Goal: Find specific page/section: Find specific page/section

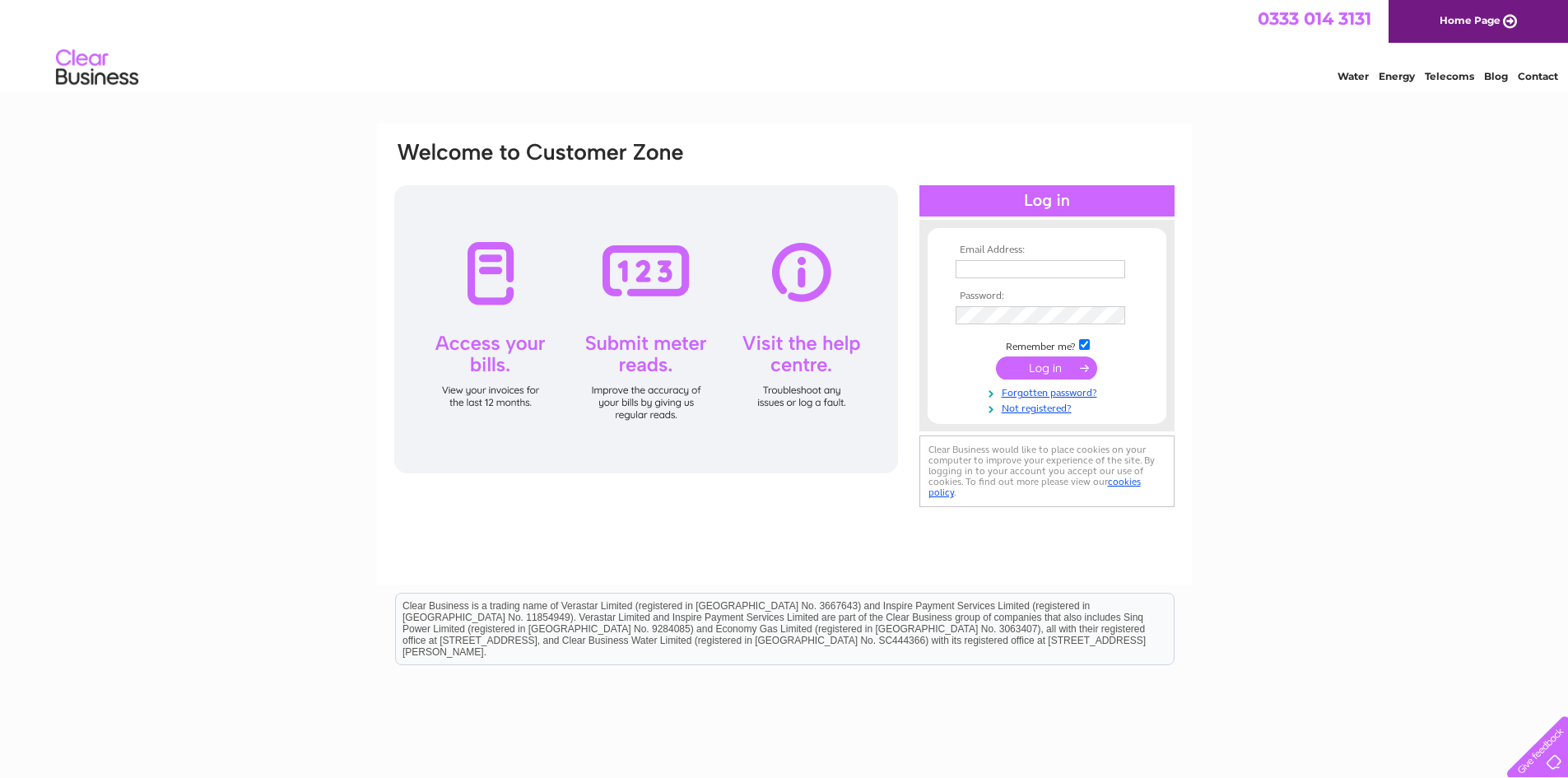
type input "[PERSON_NAME][EMAIL_ADDRESS][PERSON_NAME][DOMAIN_NAME]"
click at [1041, 366] on input "submit" at bounding box center [1047, 368] width 101 height 23
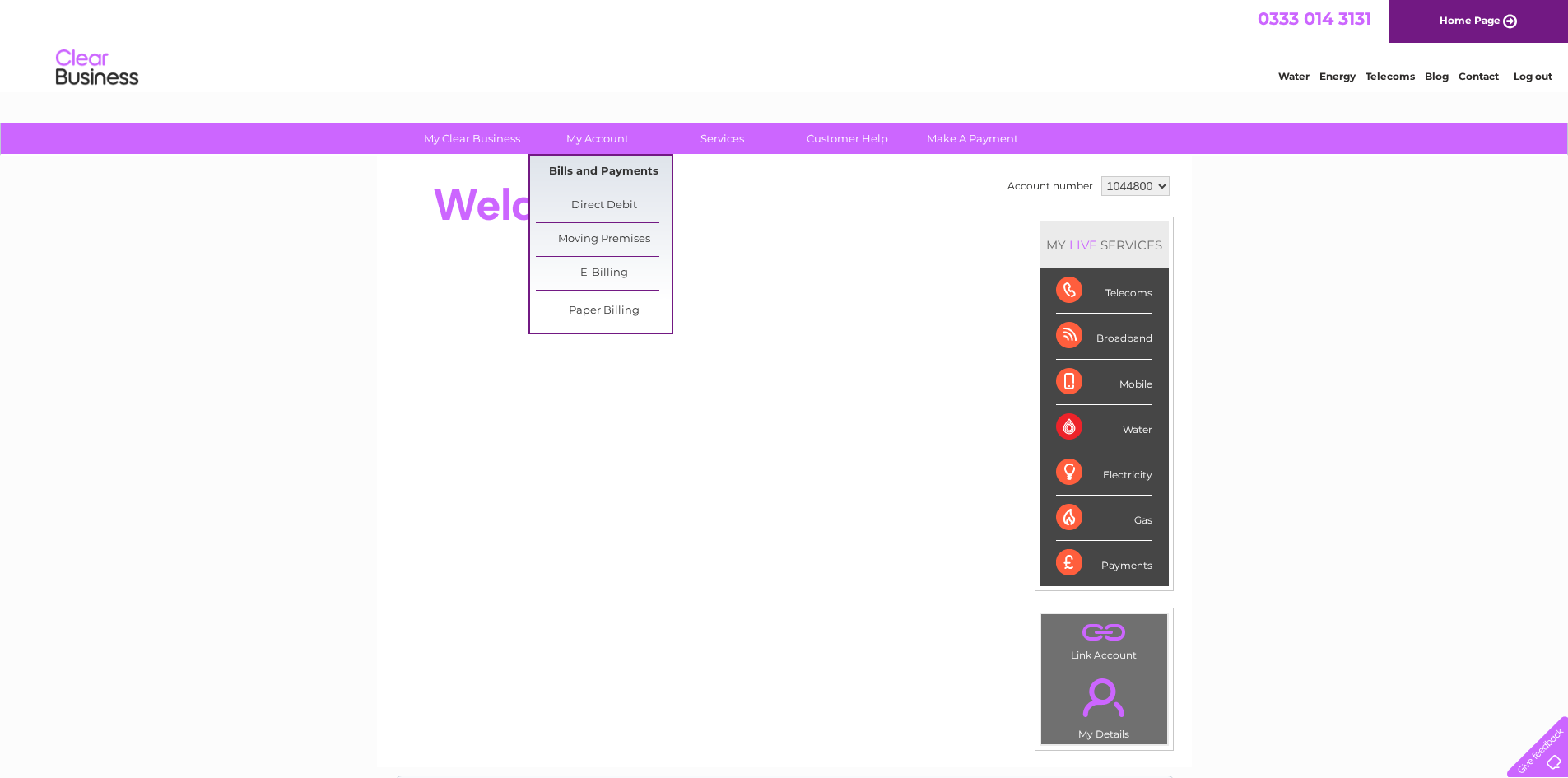
click at [600, 166] on link "Bills and Payments" at bounding box center [603, 172] width 136 height 33
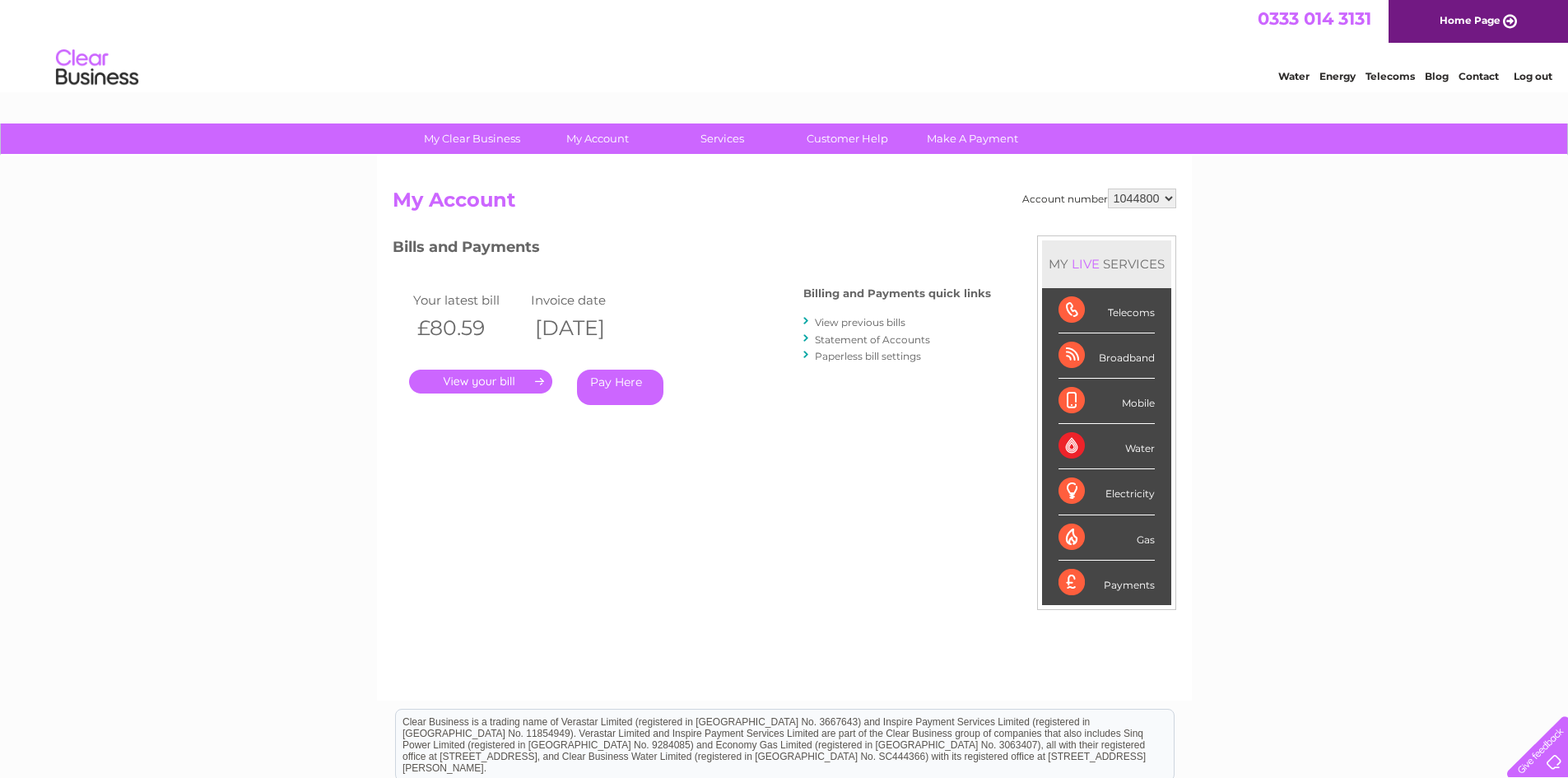
click at [513, 376] on link "." at bounding box center [480, 381] width 143 height 24
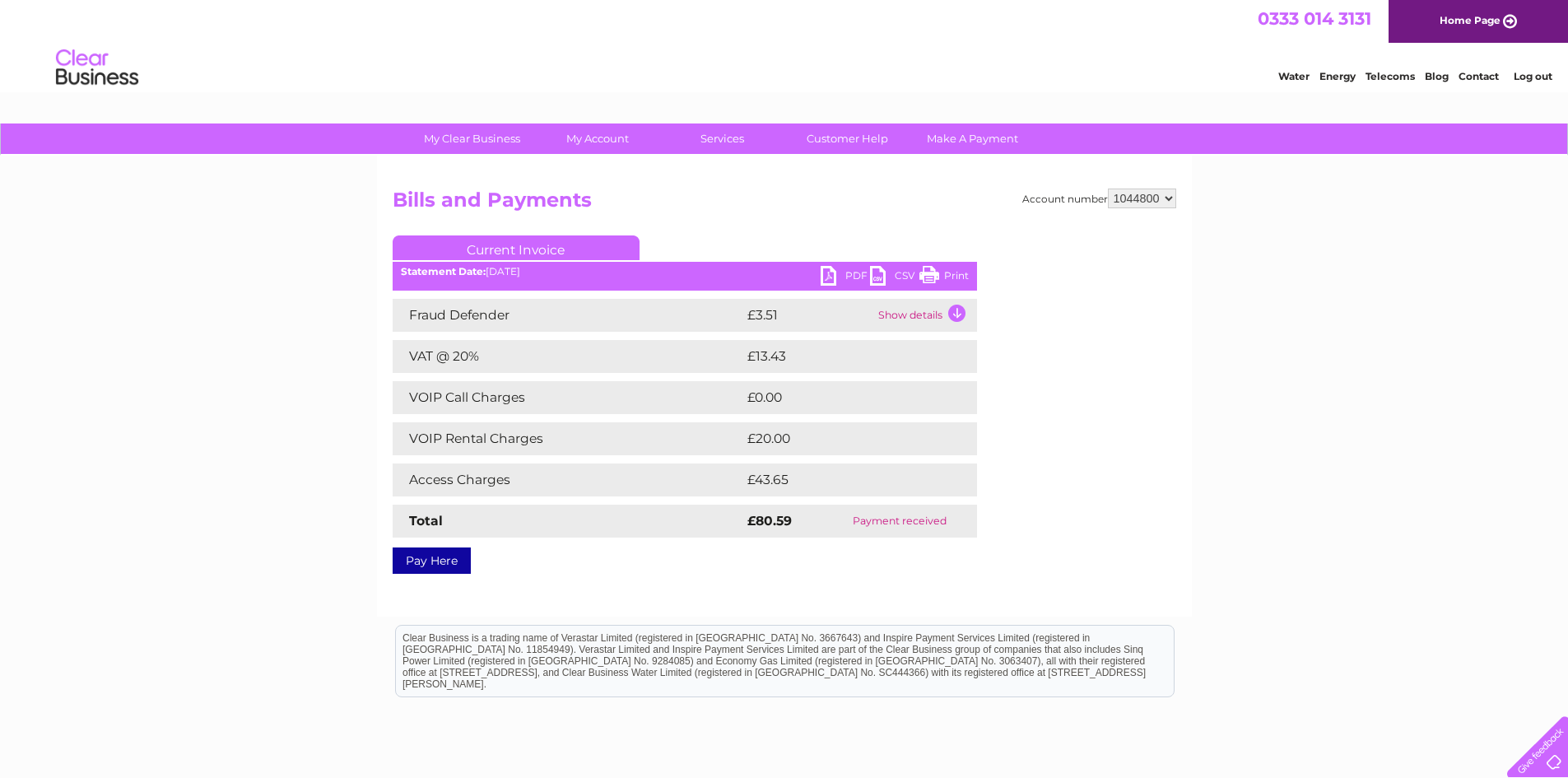
click at [952, 271] on link "Print" at bounding box center [945, 277] width 50 height 24
